Goal: Navigation & Orientation: Find specific page/section

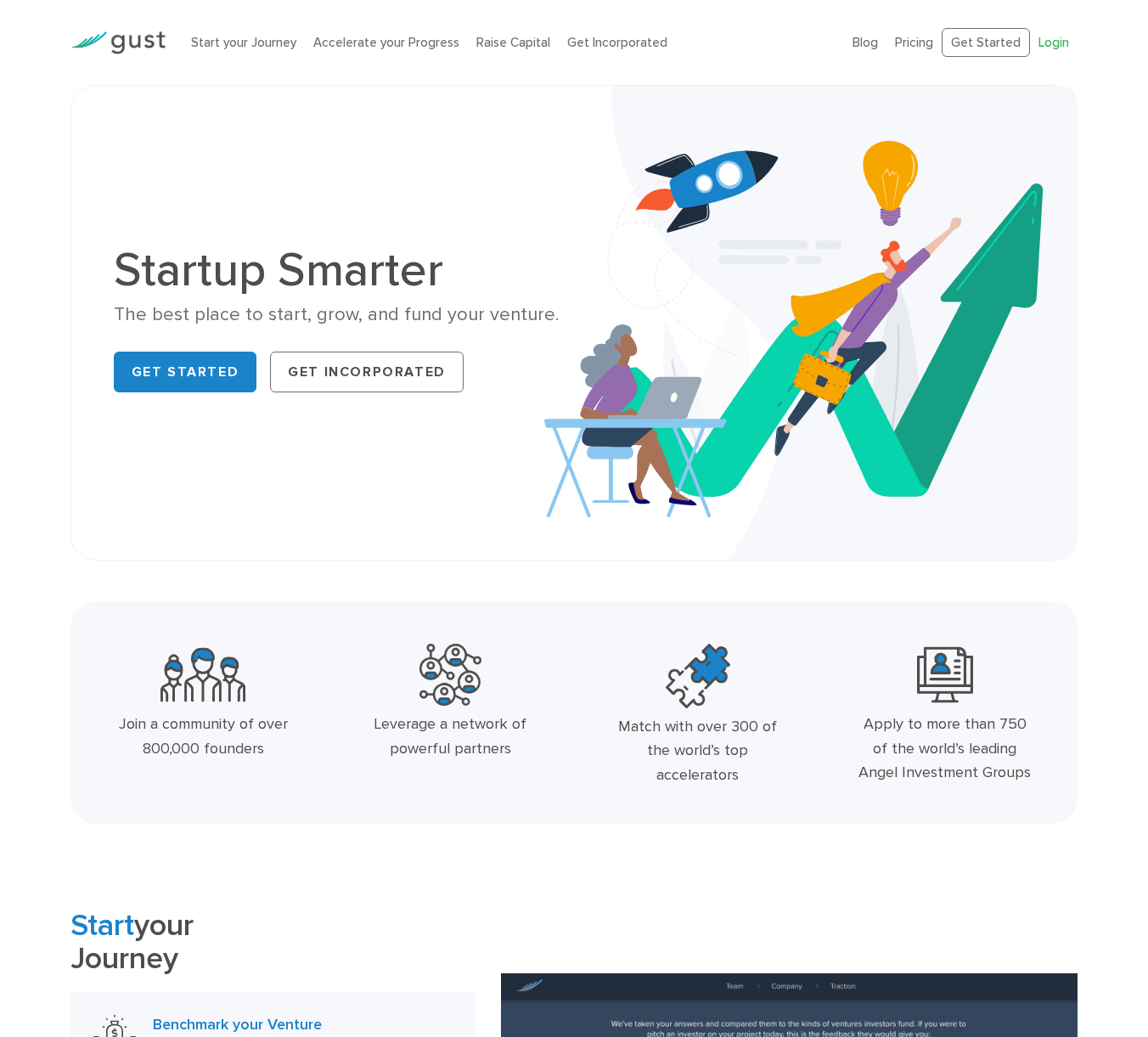
click at [1050, 40] on link "Login" at bounding box center [1054, 42] width 31 height 15
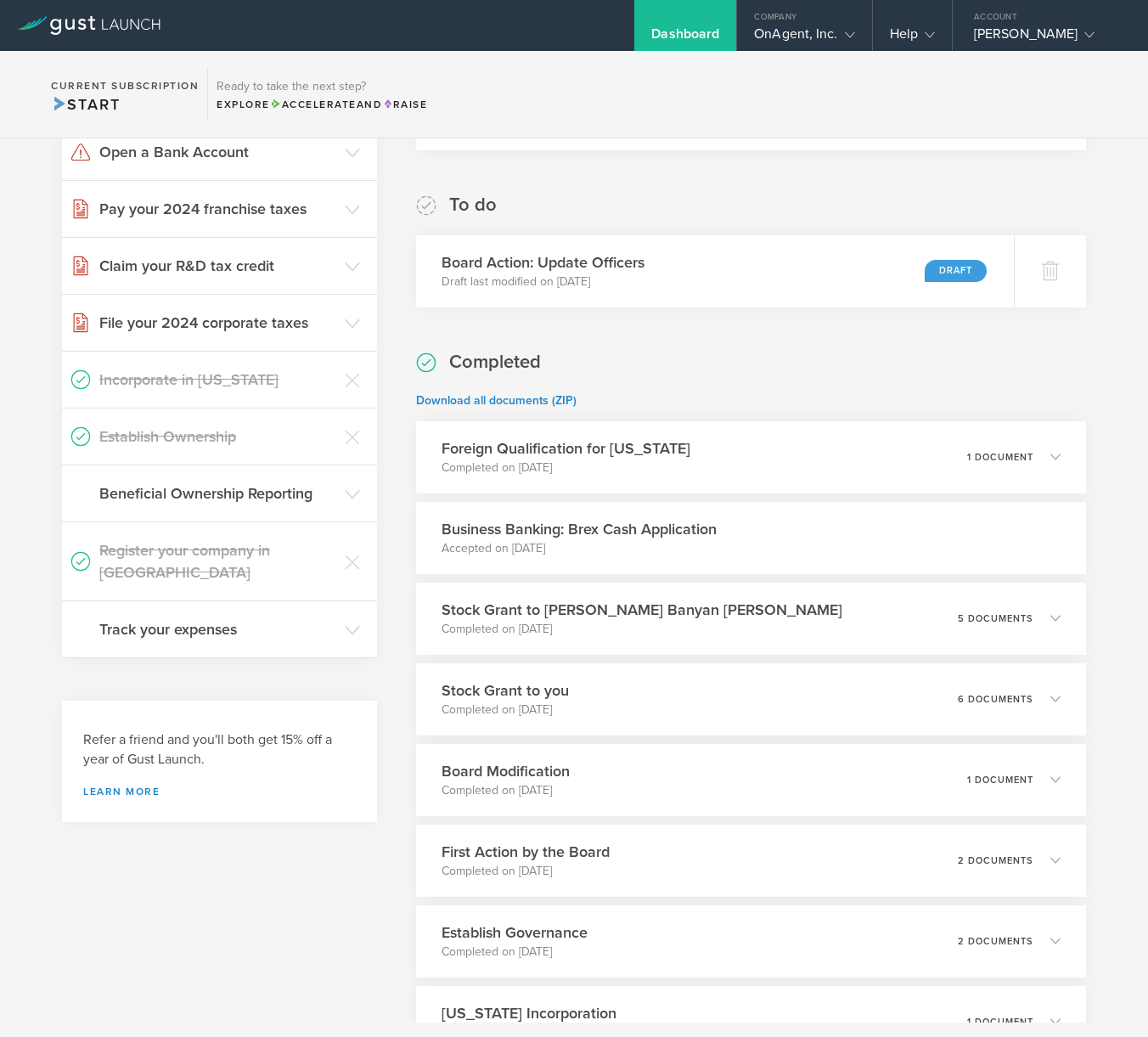
scroll to position [385, 0]
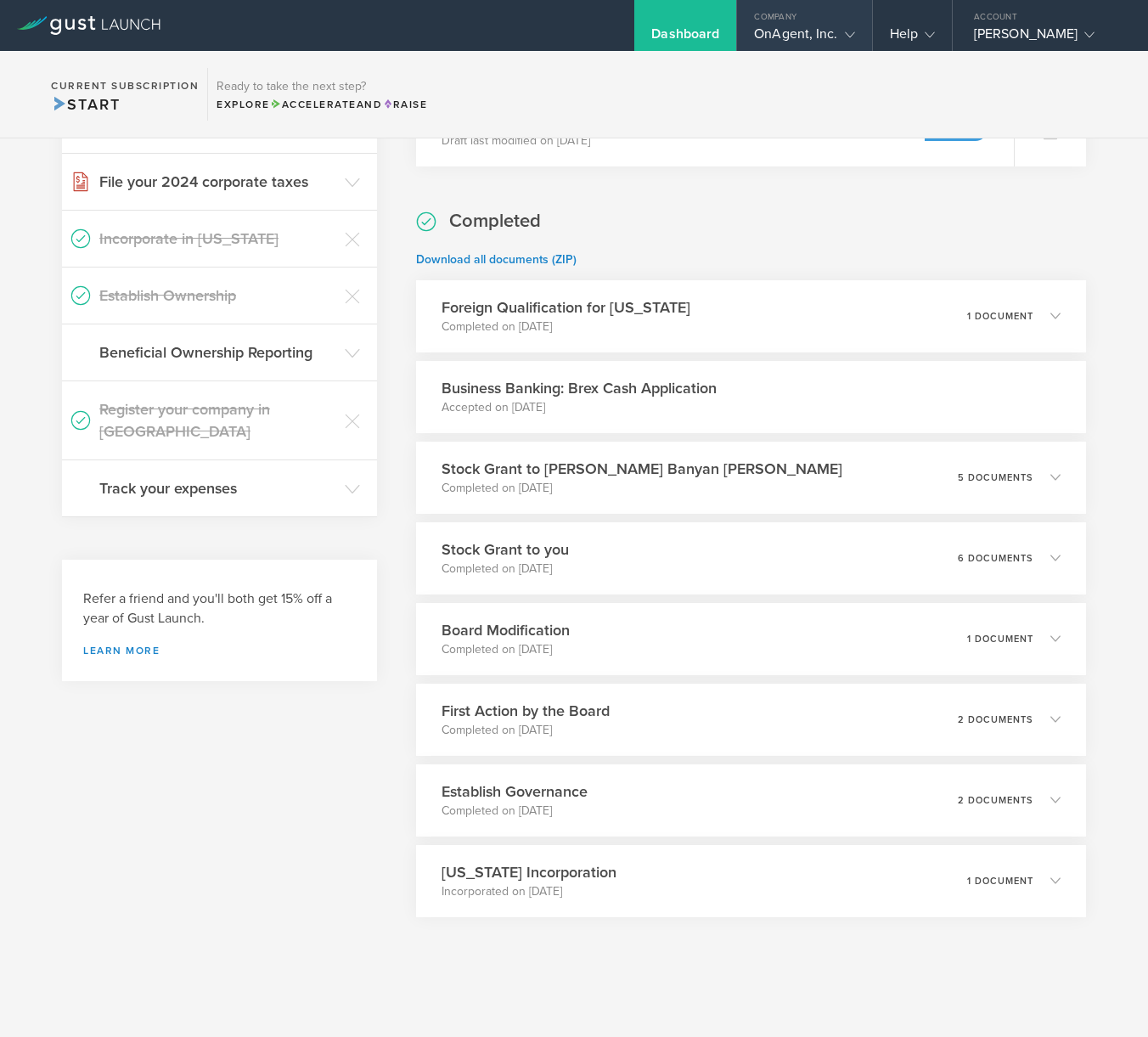
click at [803, 30] on div "OnAgent, Inc." at bounding box center [804, 38] width 100 height 26
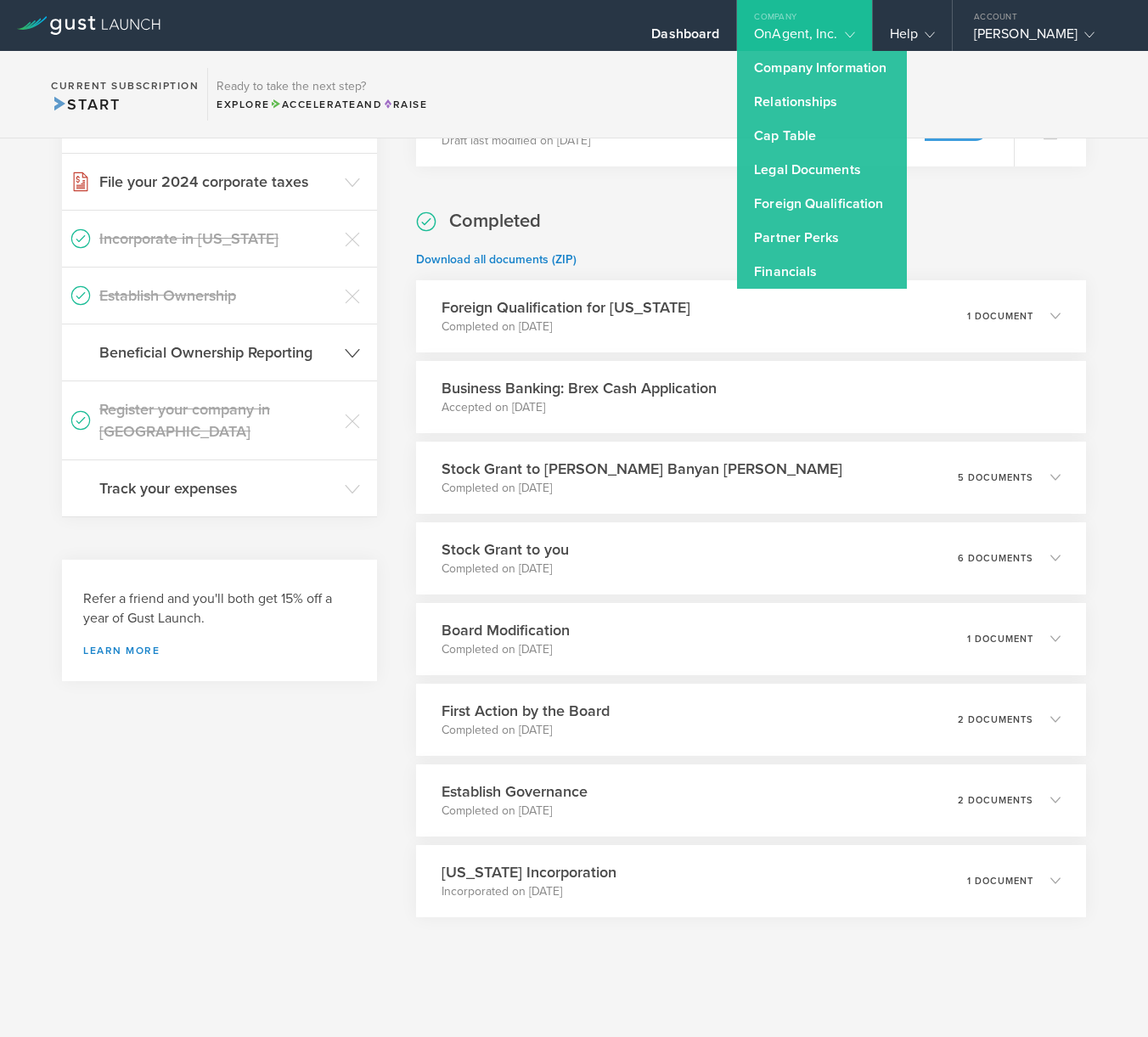
click at [319, 347] on h3 "Beneficial Ownership Reporting" at bounding box center [218, 352] width 237 height 22
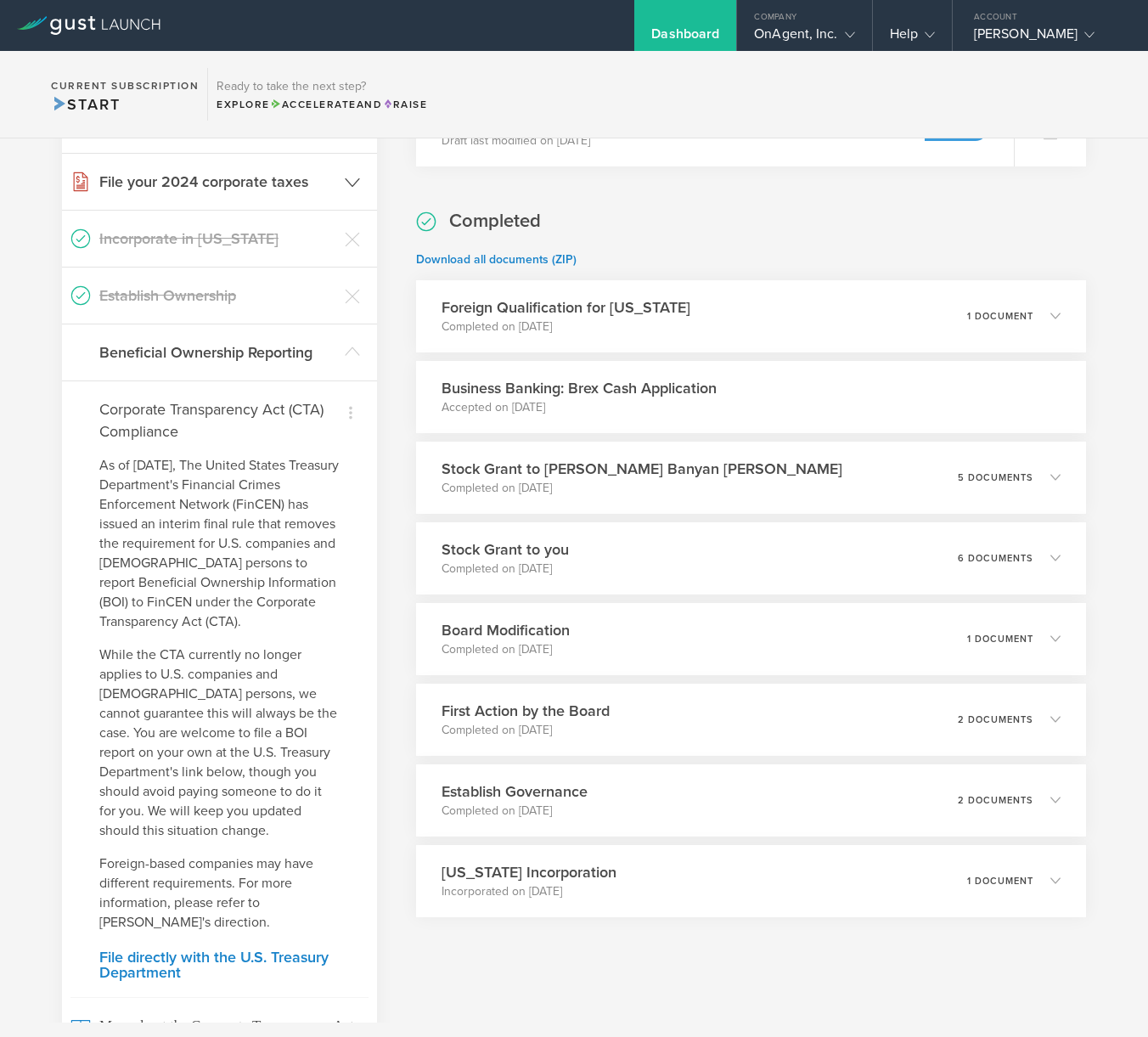
click at [269, 179] on h3 "File your 2024 corporate taxes" at bounding box center [218, 181] width 237 height 22
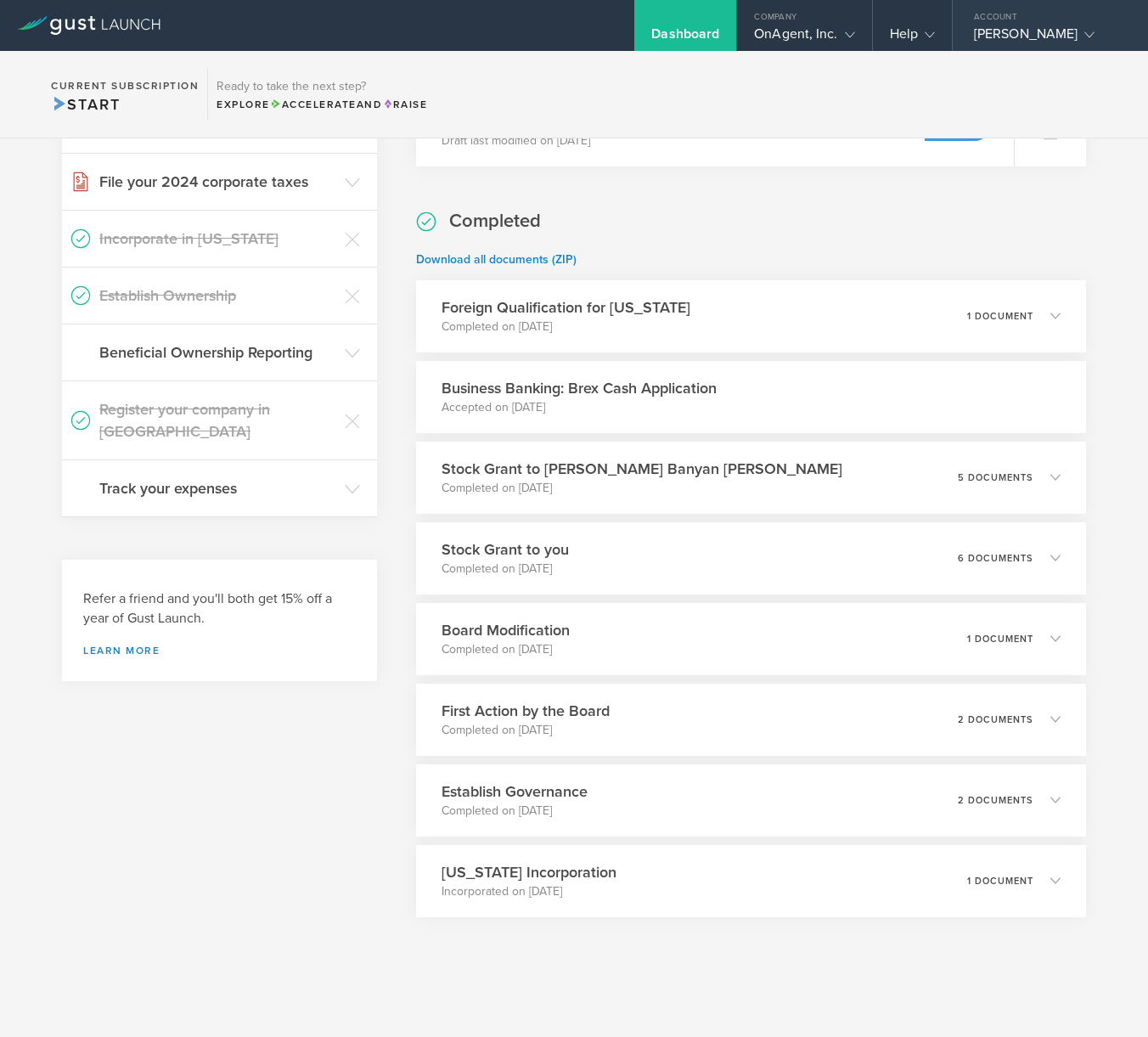
click at [1042, 44] on div "[PERSON_NAME]" at bounding box center [1045, 38] width 145 height 26
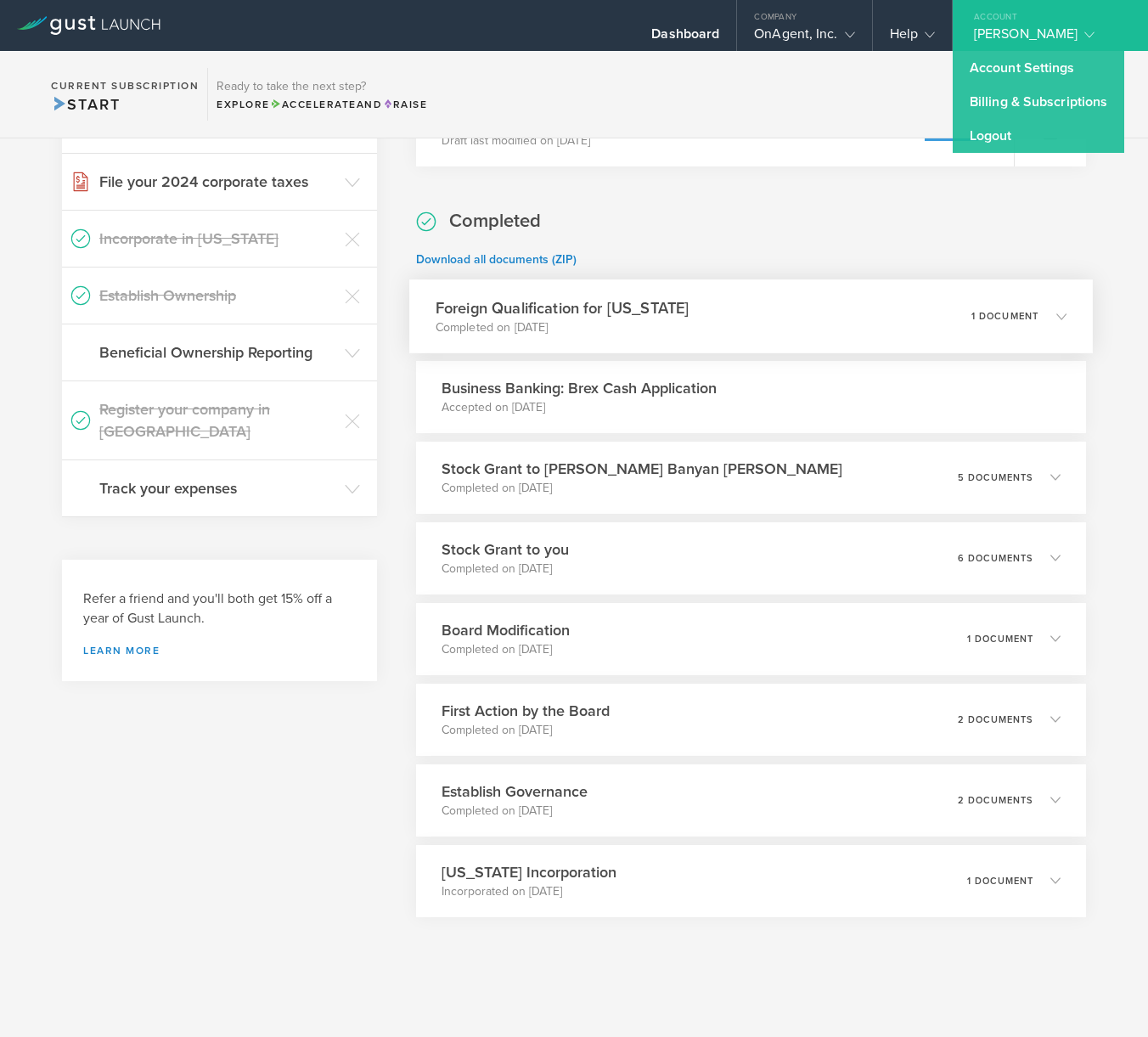
click at [902, 319] on div "Foreign Qualification for [US_STATE] Completed on [DATE] 1 document" at bounding box center [751, 316] width 683 height 74
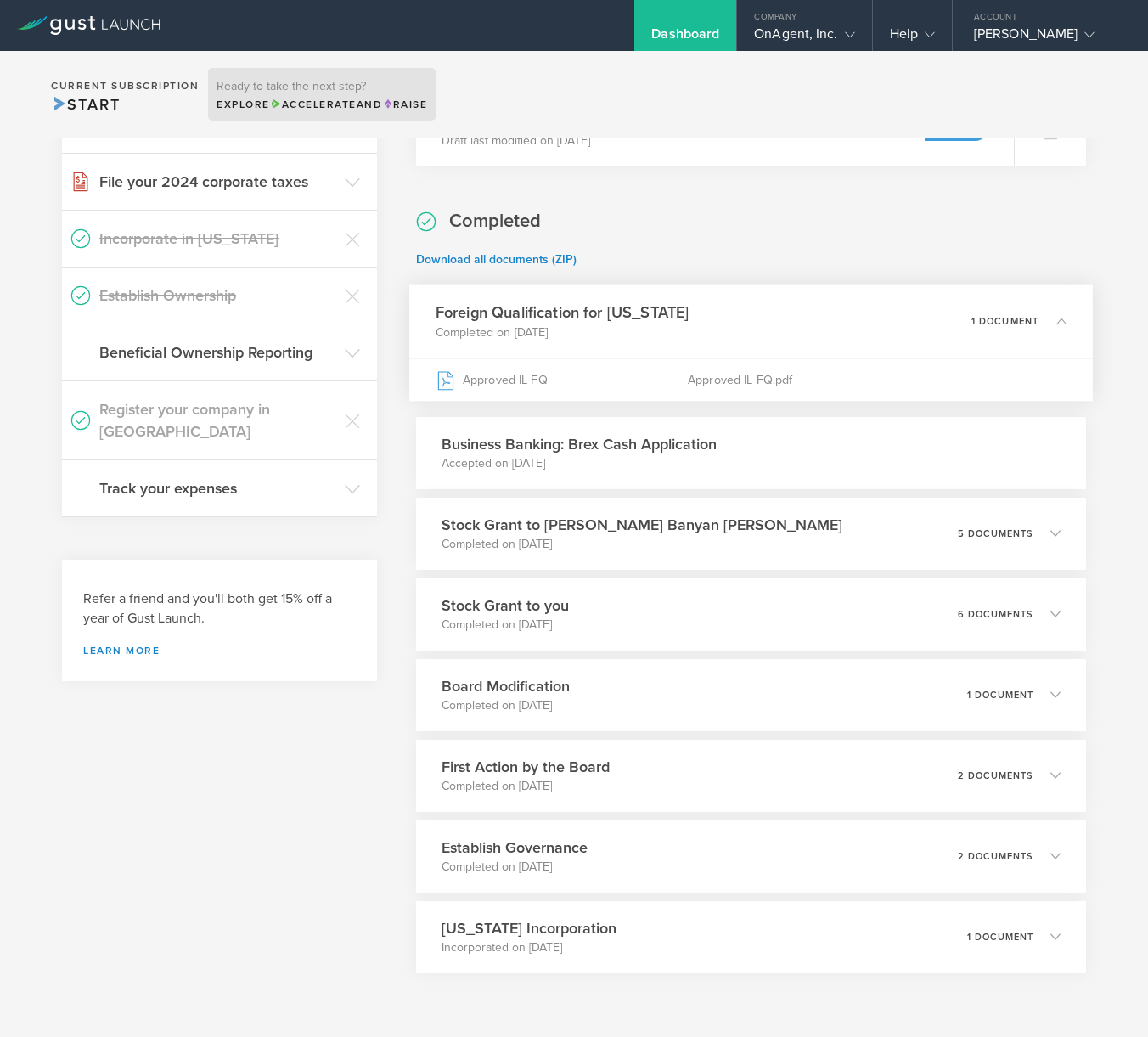
click at [344, 106] on span "Accelerate" at bounding box center [314, 105] width 86 height 12
